Goal: Information Seeking & Learning: Learn about a topic

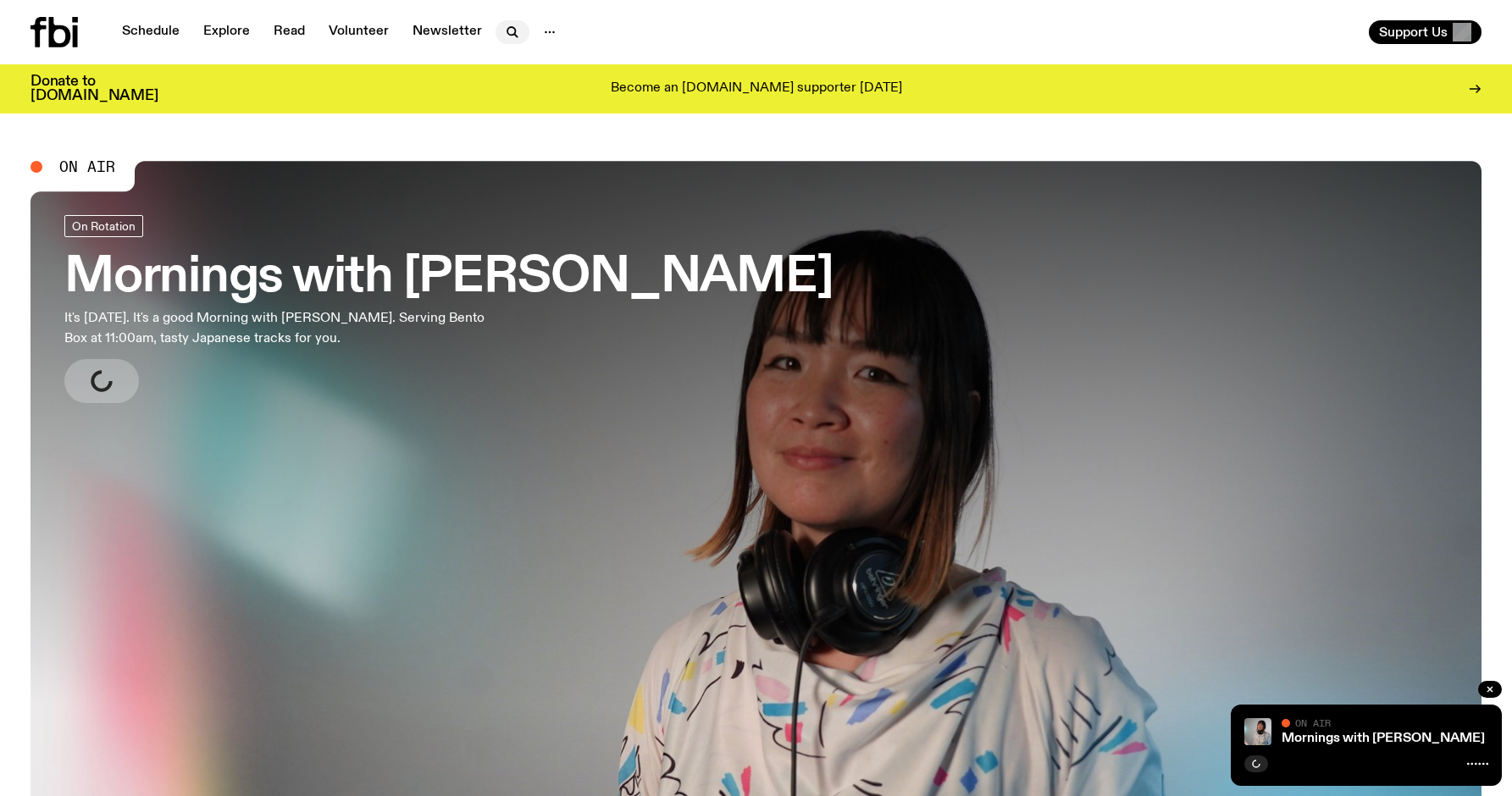
click at [496, 26] on button "button" at bounding box center [512, 32] width 34 height 24
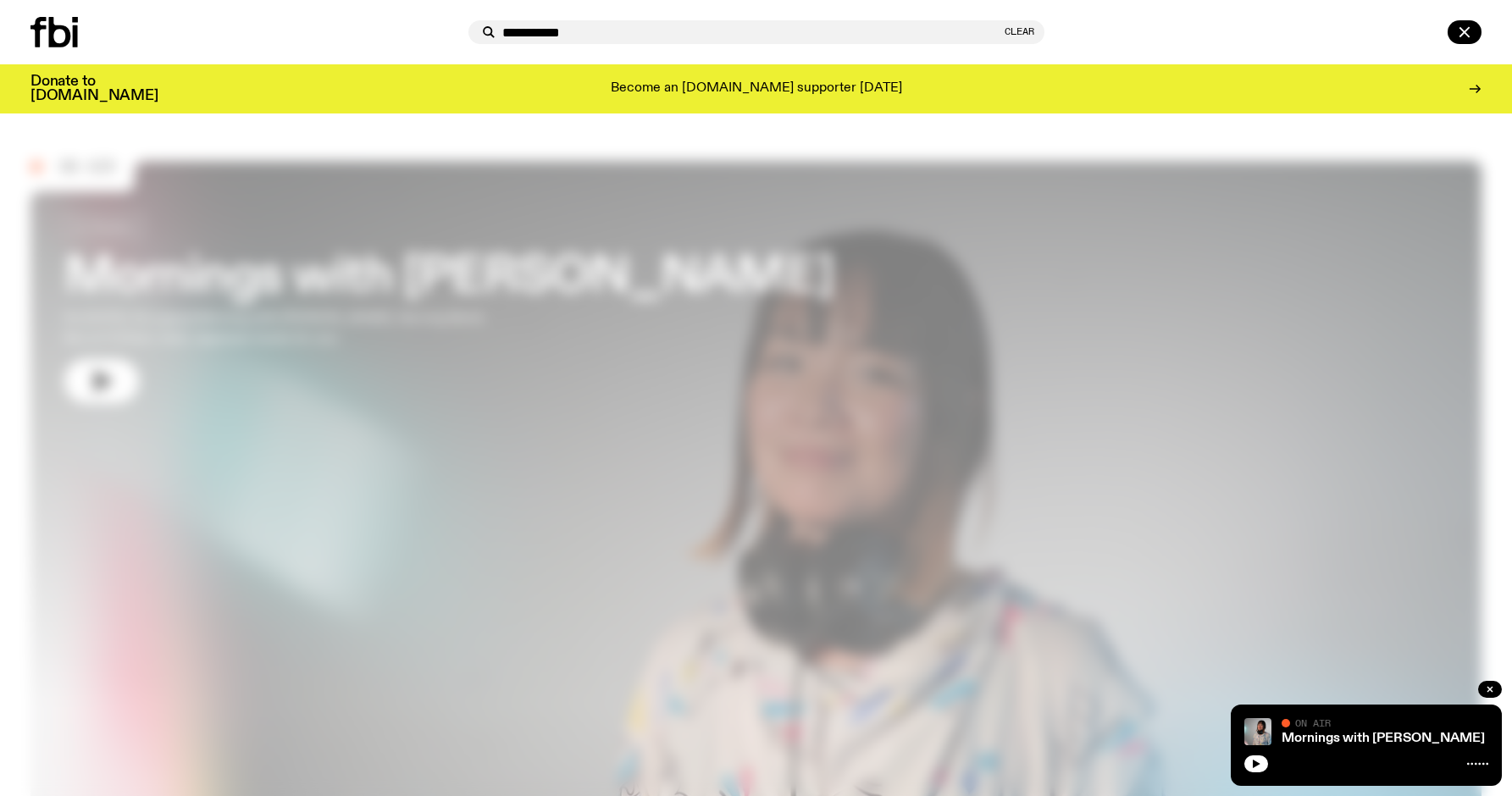
type input "**********"
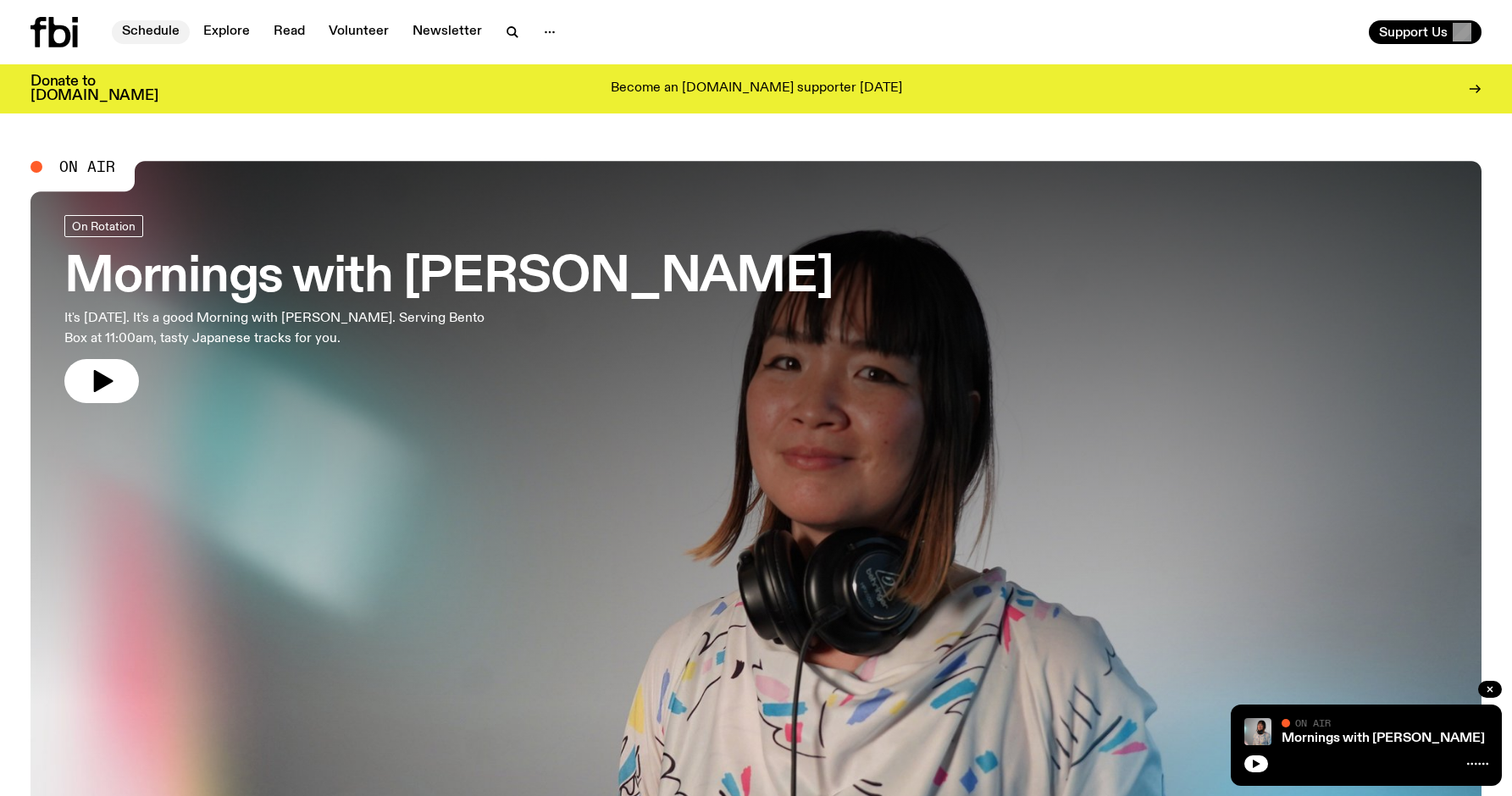
click at [152, 33] on link "Schedule" at bounding box center [151, 32] width 78 height 24
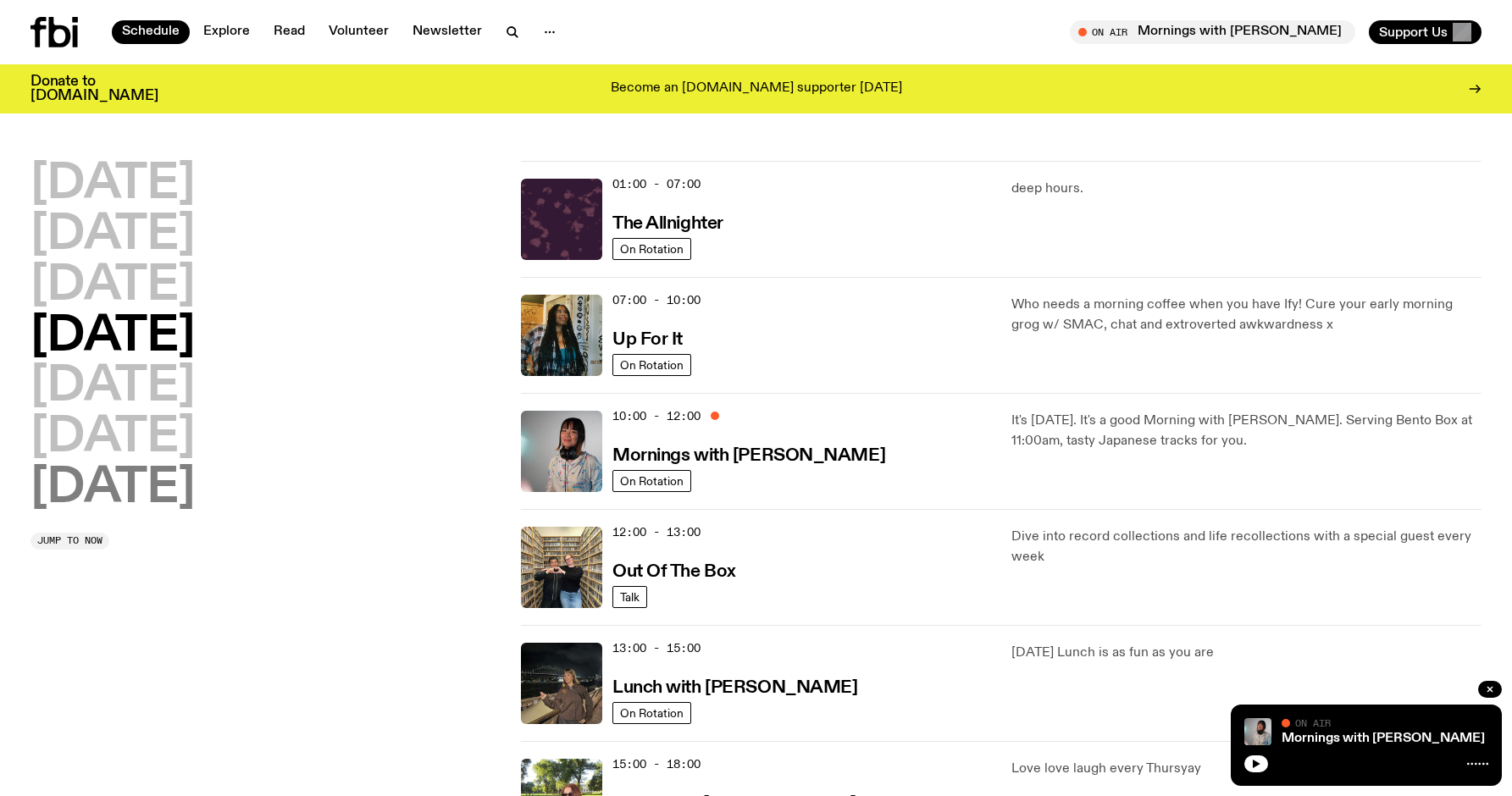
click at [156, 499] on h2 "[DATE]" at bounding box center [112, 488] width 164 height 47
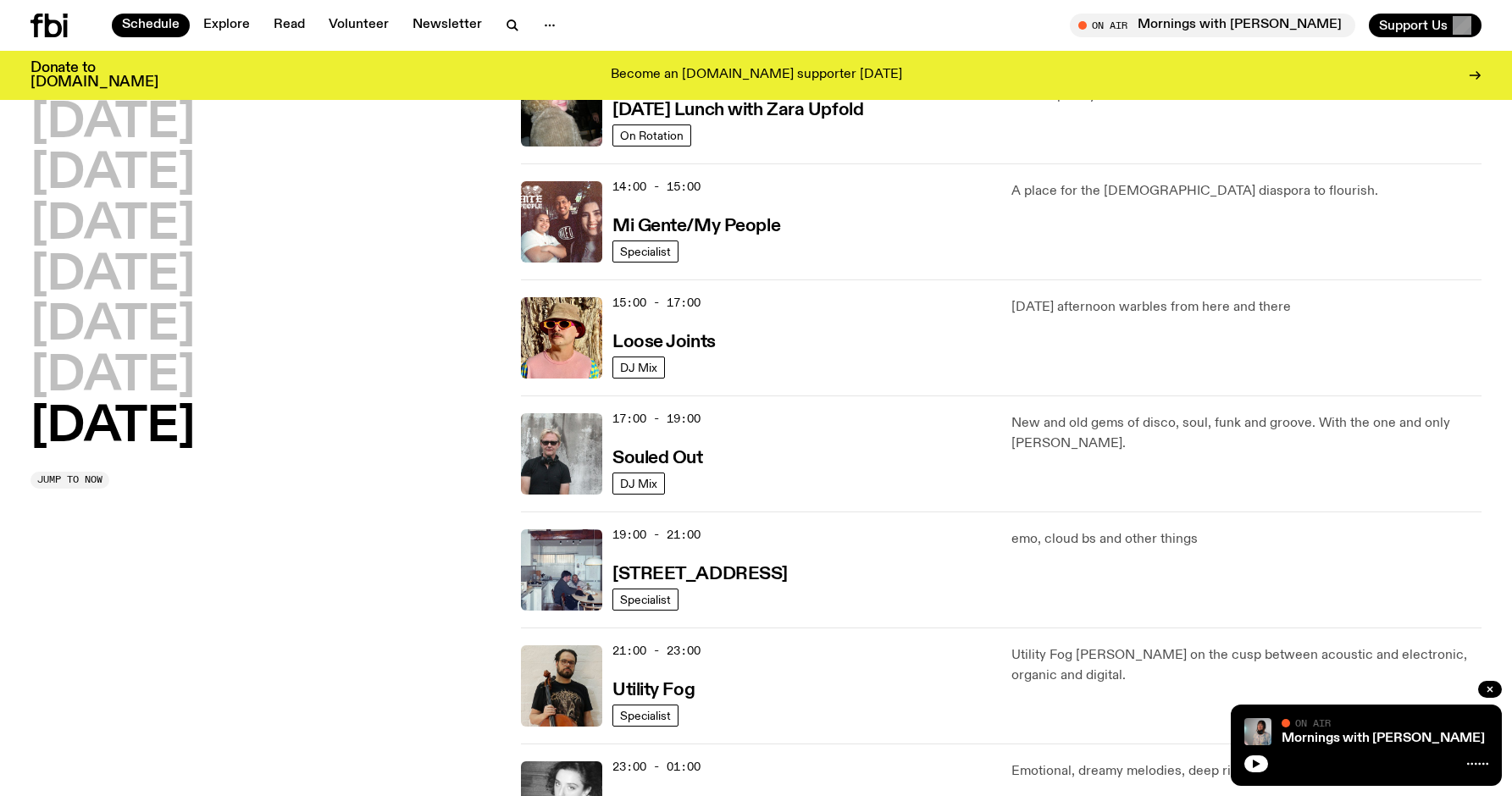
scroll to position [802, 0]
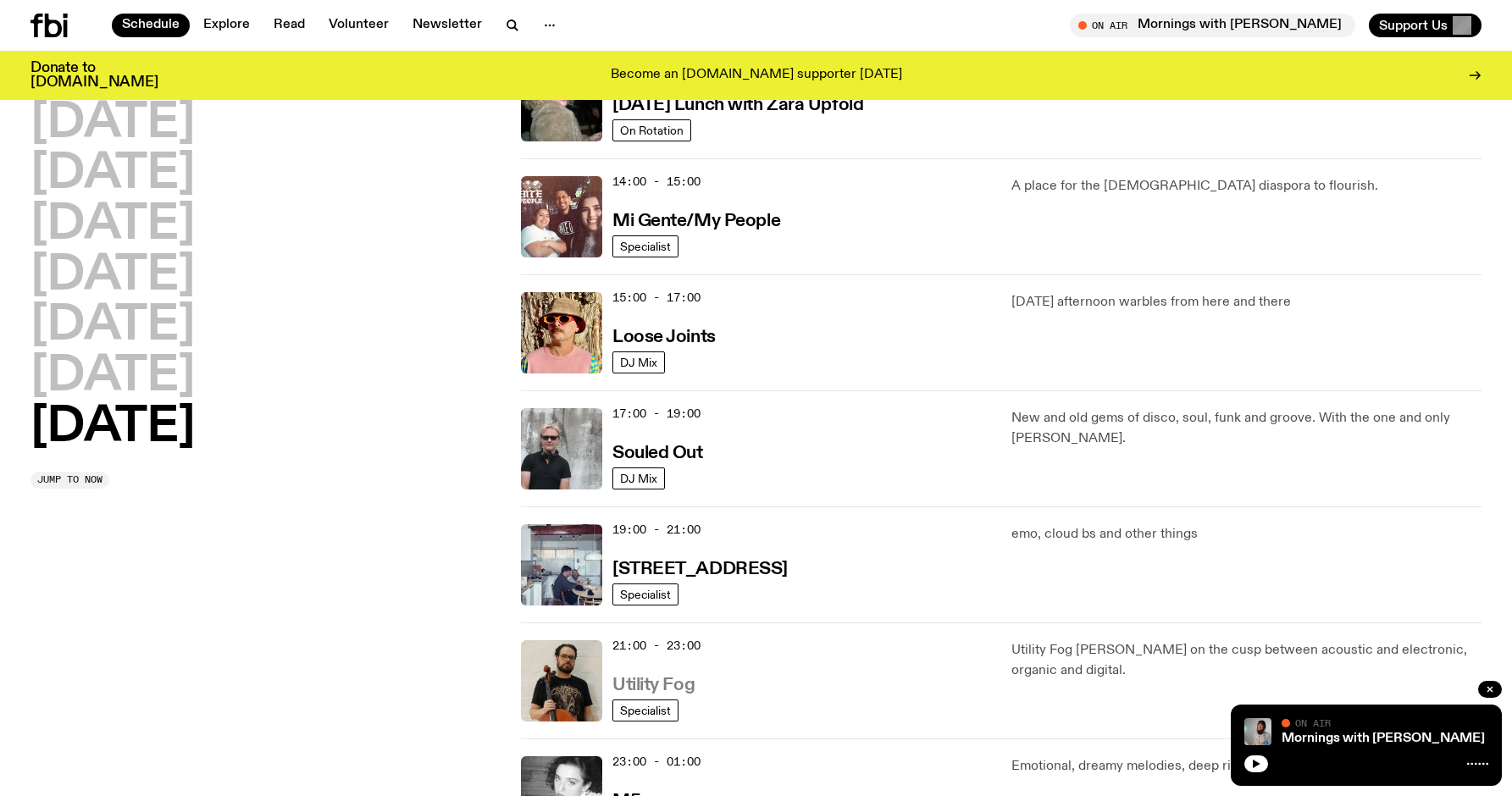
click at [679, 684] on h3 "Utility Fog" at bounding box center [654, 686] width 82 height 18
